Goal: Task Accomplishment & Management: Use online tool/utility

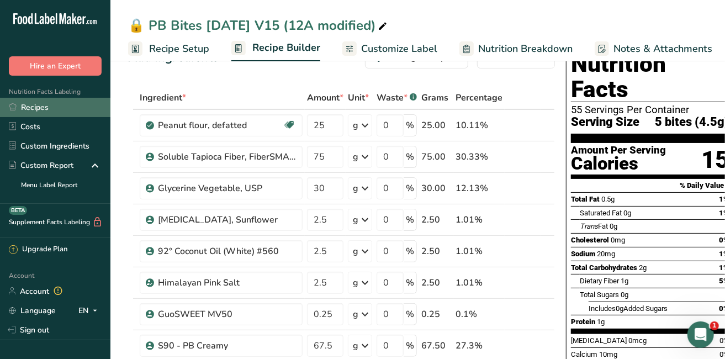
click at [45, 105] on link "Recipes" at bounding box center [55, 107] width 110 height 19
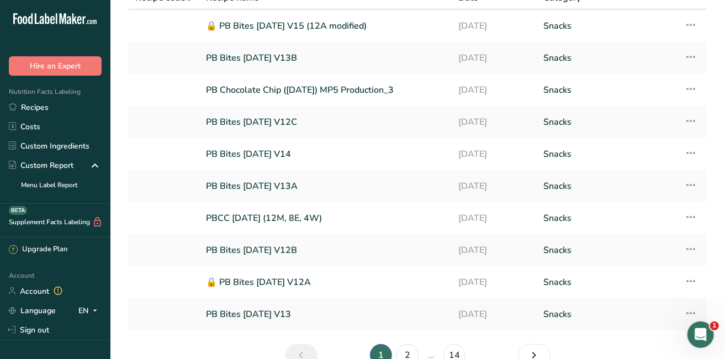
scroll to position [89, 0]
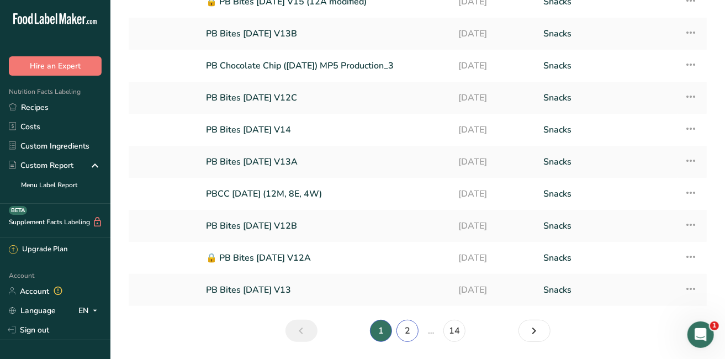
click at [411, 330] on link "2" at bounding box center [407, 331] width 22 height 22
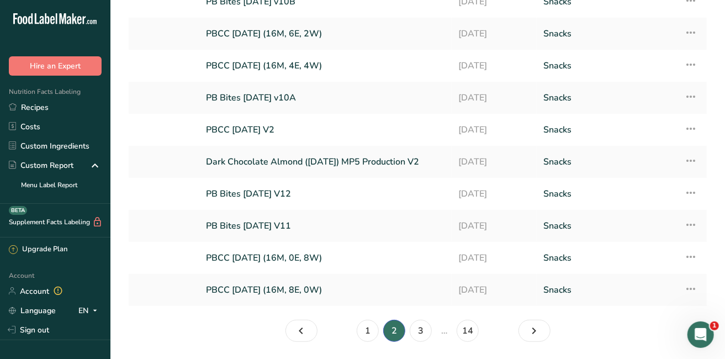
scroll to position [124, 0]
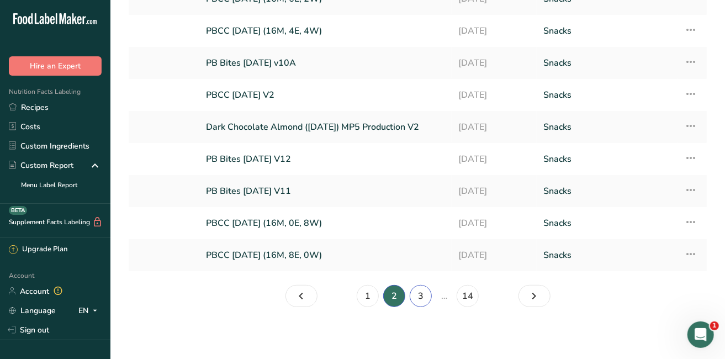
click at [419, 293] on link "3" at bounding box center [421, 296] width 22 height 22
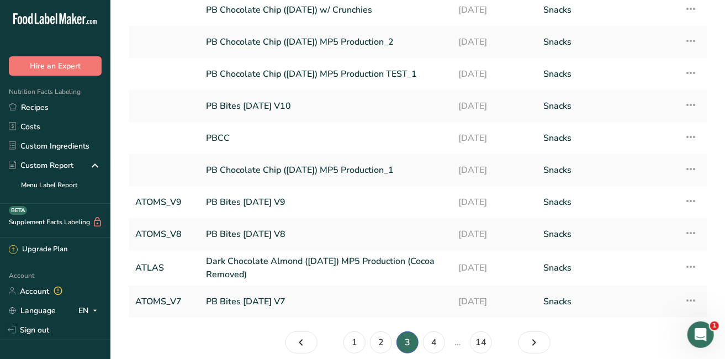
scroll to position [127, 0]
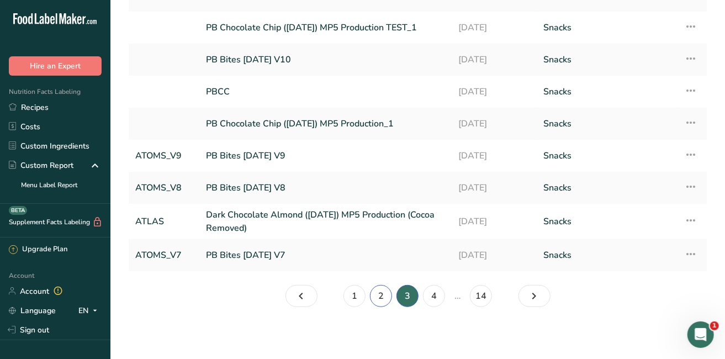
click at [380, 294] on link "2" at bounding box center [381, 296] width 22 height 22
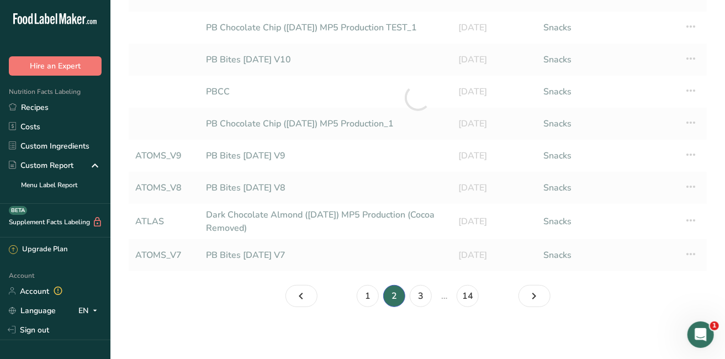
scroll to position [124, 0]
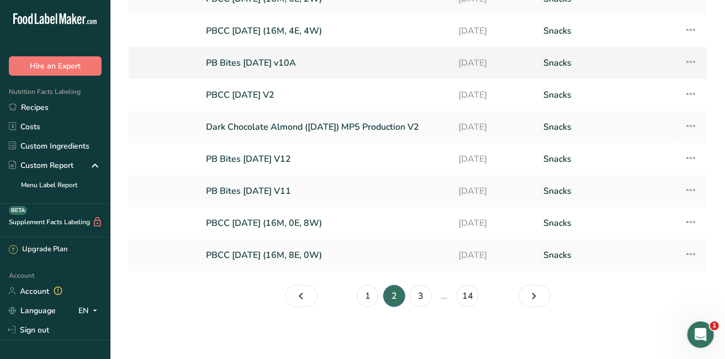
click at [301, 63] on link "PB Bites [DATE] v10A" at bounding box center [325, 62] width 239 height 23
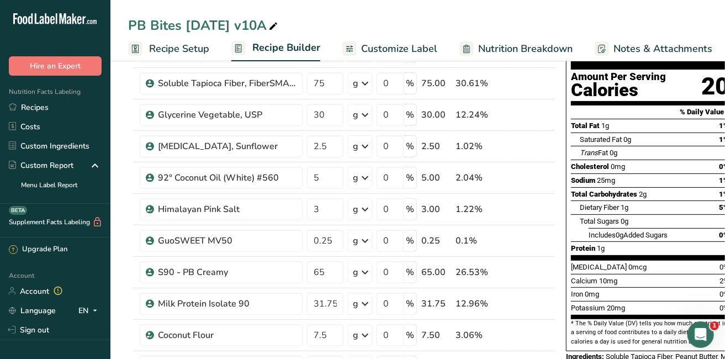
scroll to position [49, 0]
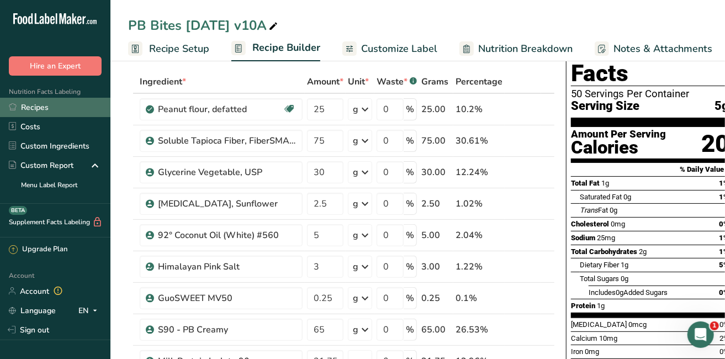
click at [45, 111] on link "Recipes" at bounding box center [55, 107] width 110 height 19
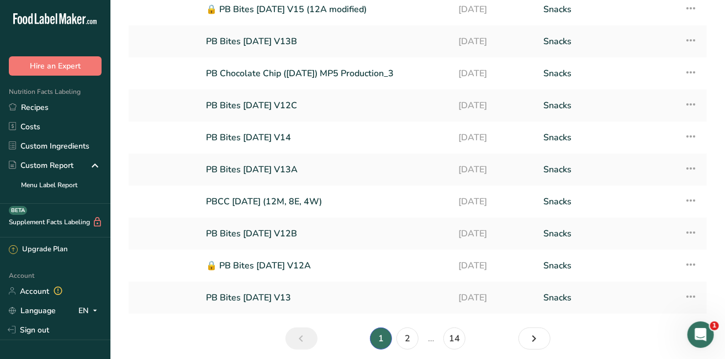
scroll to position [114, 0]
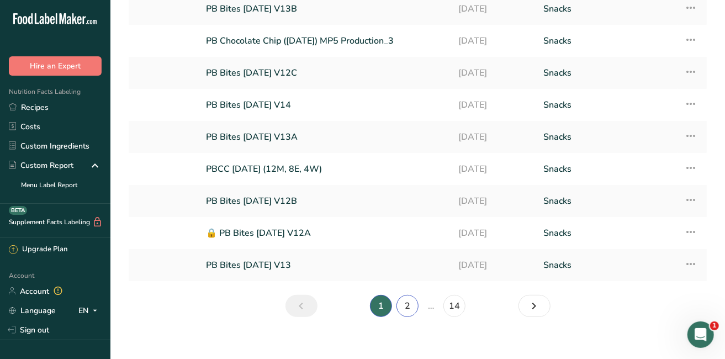
click at [407, 304] on link "2" at bounding box center [407, 306] width 22 height 22
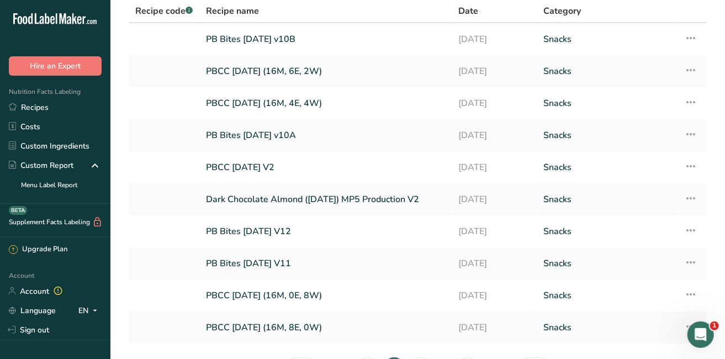
scroll to position [41, 0]
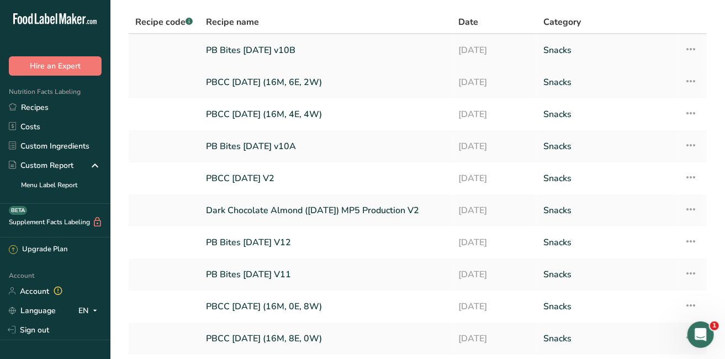
click at [244, 48] on link "PB Bites [DATE] v10B" at bounding box center [325, 50] width 239 height 23
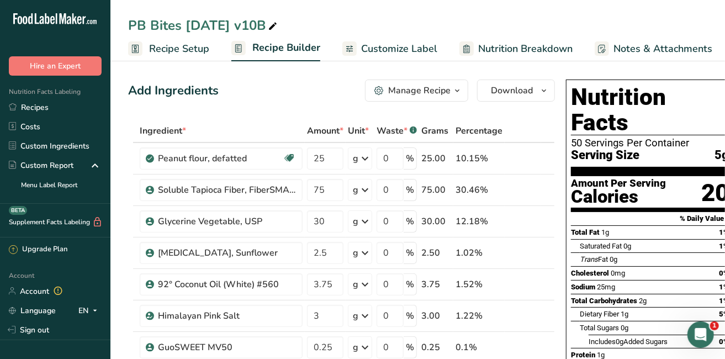
click at [426, 92] on div "Manage Recipe" at bounding box center [419, 90] width 62 height 13
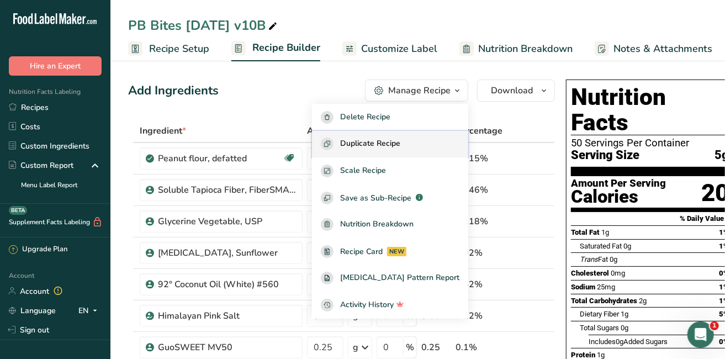
click at [396, 138] on span "Duplicate Recipe" at bounding box center [370, 143] width 60 height 13
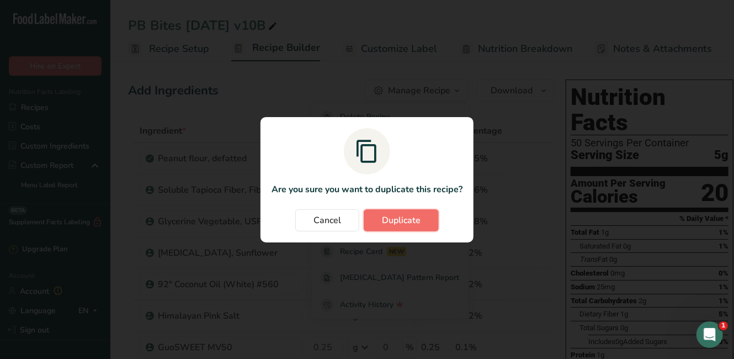
click at [384, 220] on span "Duplicate" at bounding box center [401, 220] width 39 height 13
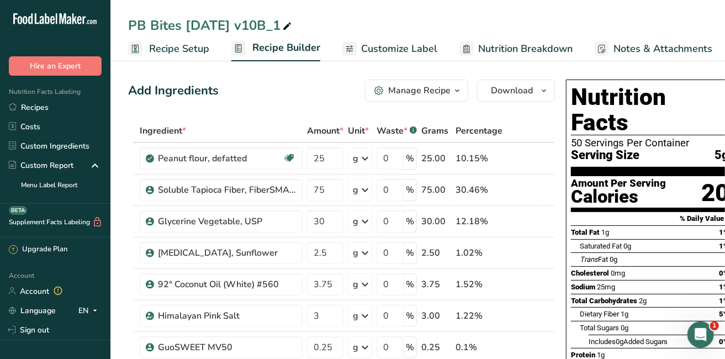
click at [282, 24] on icon at bounding box center [287, 26] width 10 height 15
click at [280, 24] on input "PB Bites [DATE] v10B_1" at bounding box center [417, 25] width 579 height 20
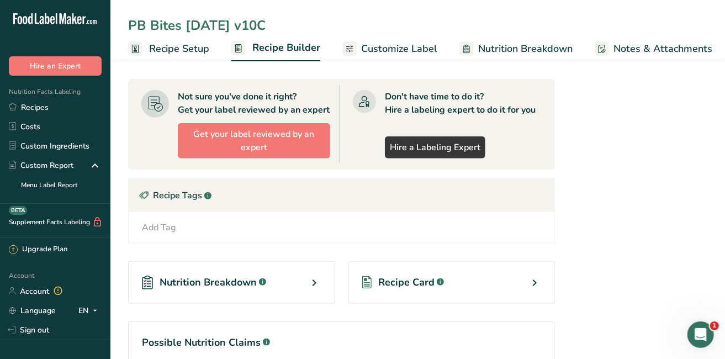
scroll to position [630, 0]
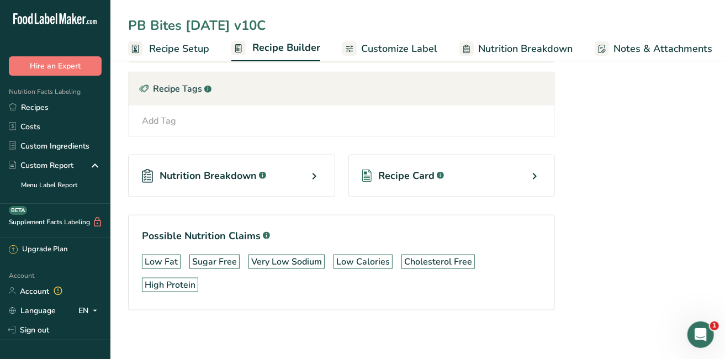
type input "PB Bites [DATE] v10C"
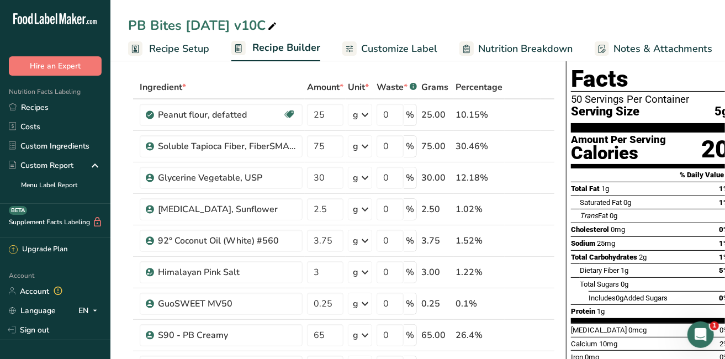
scroll to position [33, 0]
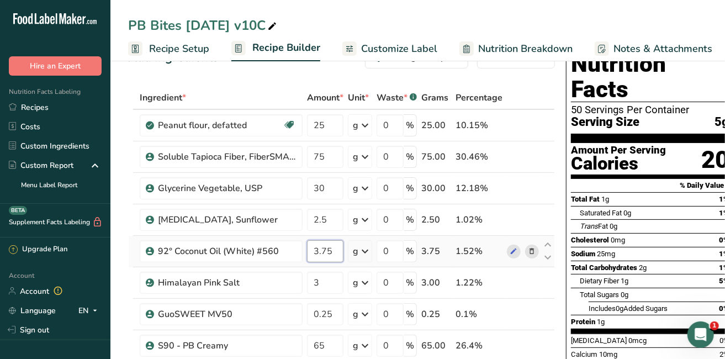
click at [339, 252] on input "3.75" at bounding box center [325, 251] width 36 height 22
type input "3"
type input "5"
type input "7"
type input "8"
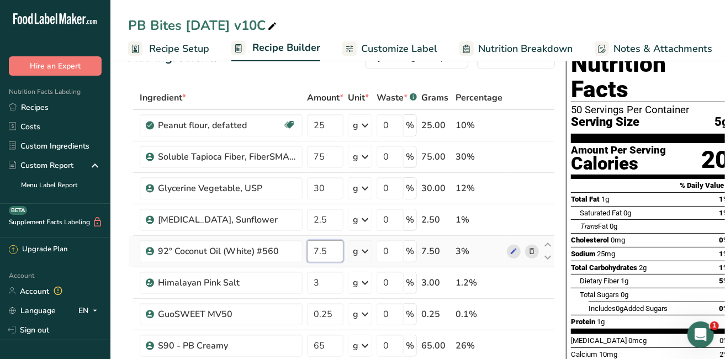
type input "7.5"
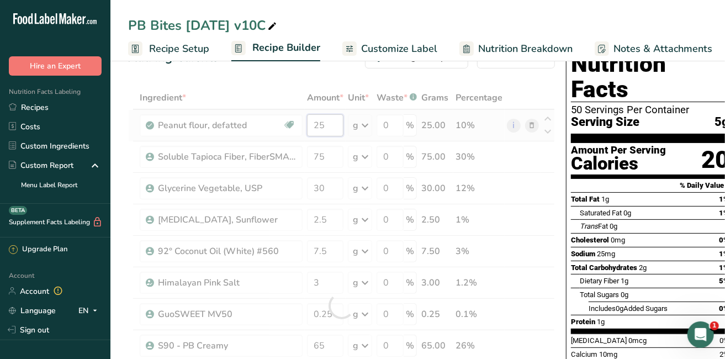
click at [331, 126] on div "Ingredient * Amount * Unit * Waste * .a-a{fill:#347362;}.b-a{fill:#fff;} Grams …" at bounding box center [341, 305] width 427 height 439
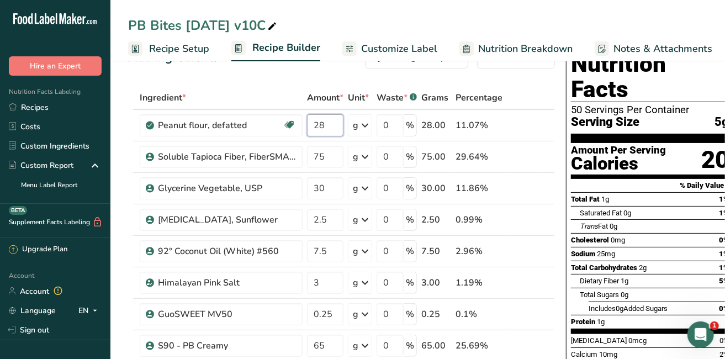
type input "28"
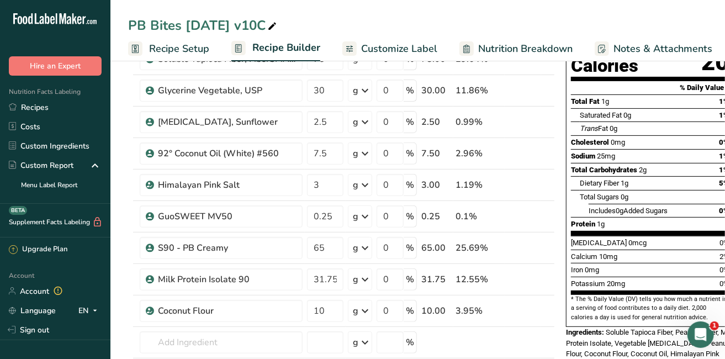
scroll to position [156, 0]
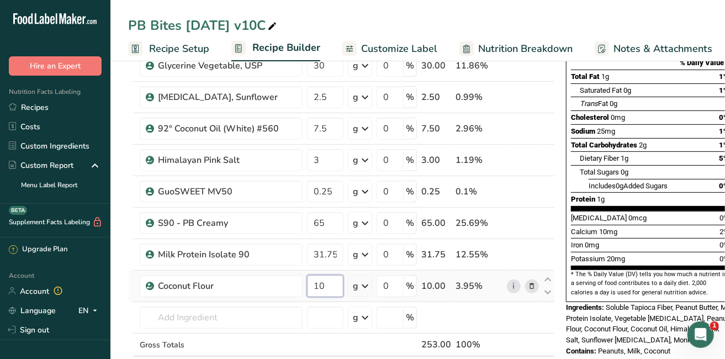
click at [327, 284] on div "Ingredient * Amount * Unit * Waste * .a-a{fill:#347362;}.b-a{fill:#fff;} Grams …" at bounding box center [341, 183] width 427 height 439
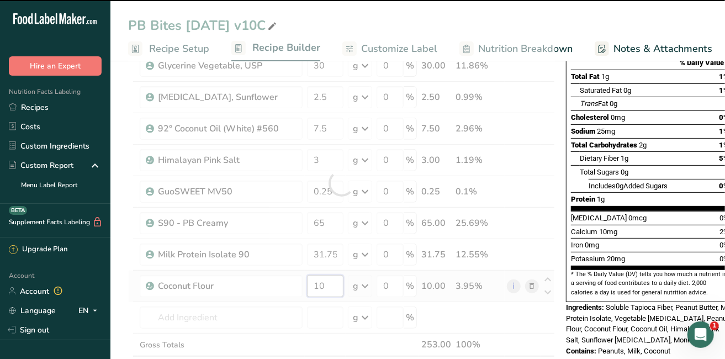
type input "1"
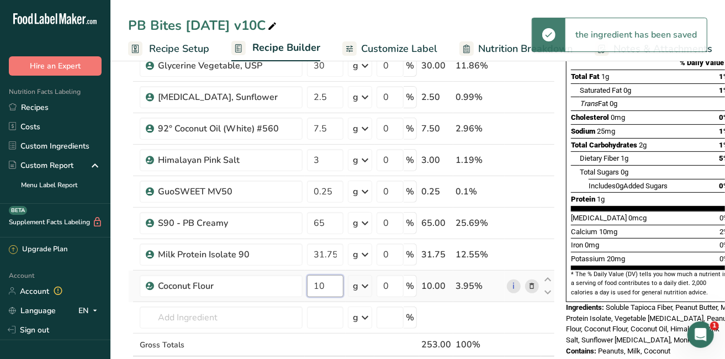
type input "1"
type input "8"
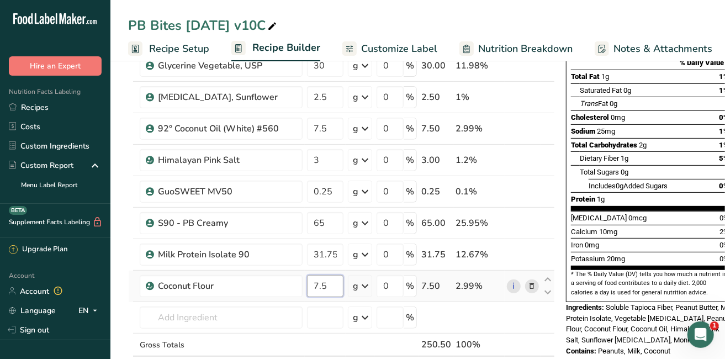
type input "7.5"
click at [337, 251] on div "Ingredient * Amount * Unit * Waste * .a-a{fill:#347362;}.b-a{fill:#fff;} Grams …" at bounding box center [341, 183] width 427 height 439
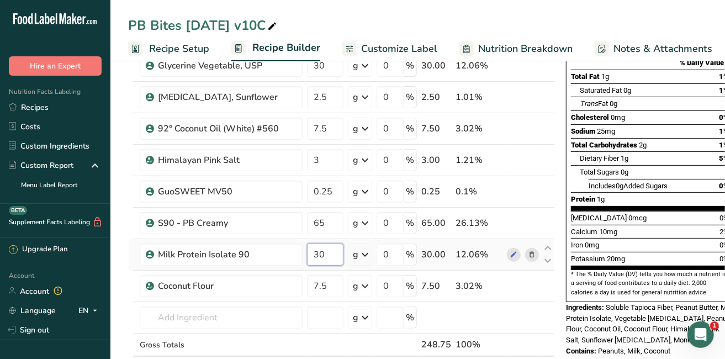
type input "30"
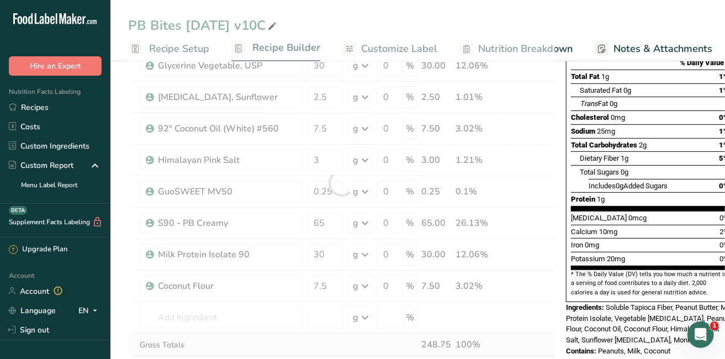
click at [250, 335] on div "Ingredient * Amount * Unit * Waste * .a-a{fill:#347362;}.b-a{fill:#fff;} Grams …" at bounding box center [341, 183] width 427 height 439
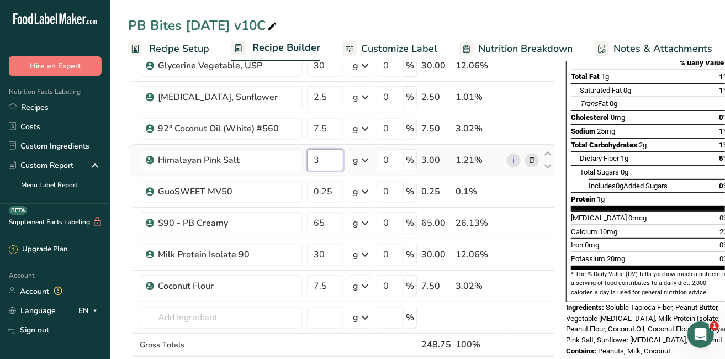
click at [320, 157] on input "3" at bounding box center [325, 160] width 36 height 22
type input "2.5"
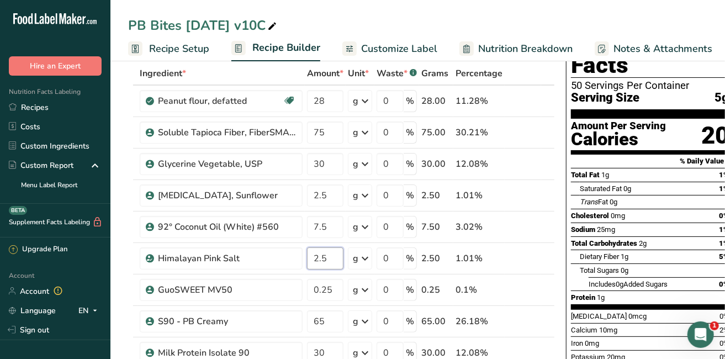
scroll to position [33, 0]
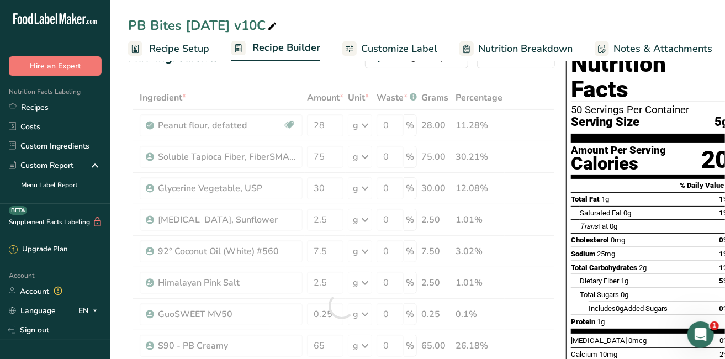
click at [620, 12] on div "PB Bites [DATE] v10C Recipe Setup Recipe Builder Customize Label Nutrition Brea…" at bounding box center [417, 30] width 614 height 61
